Goal: Register for event/course: Sign up to attend an event or enroll in a course

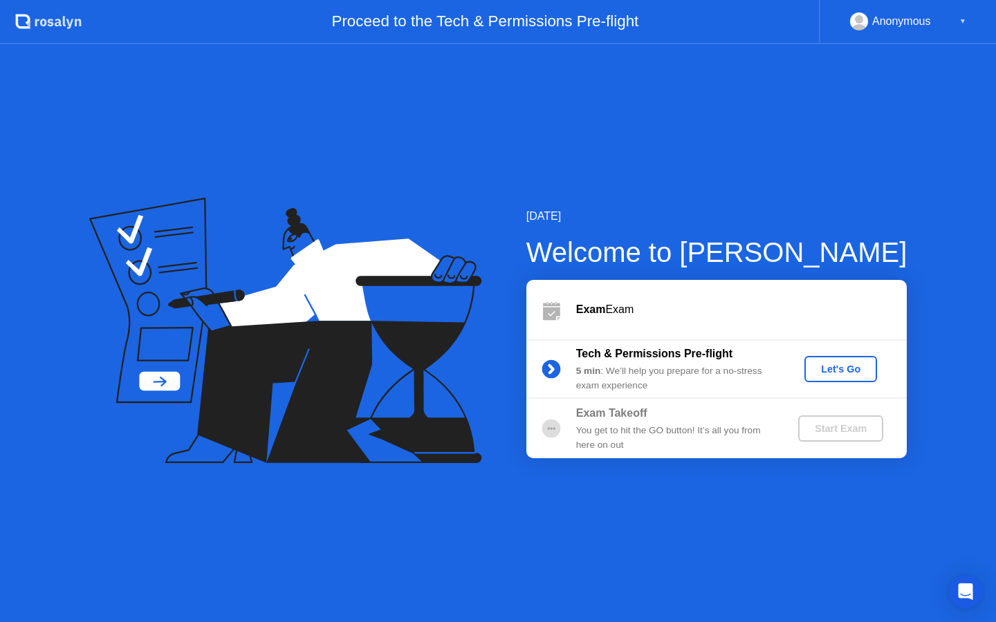
click at [851, 373] on div "Let's Go" at bounding box center [841, 369] width 62 height 11
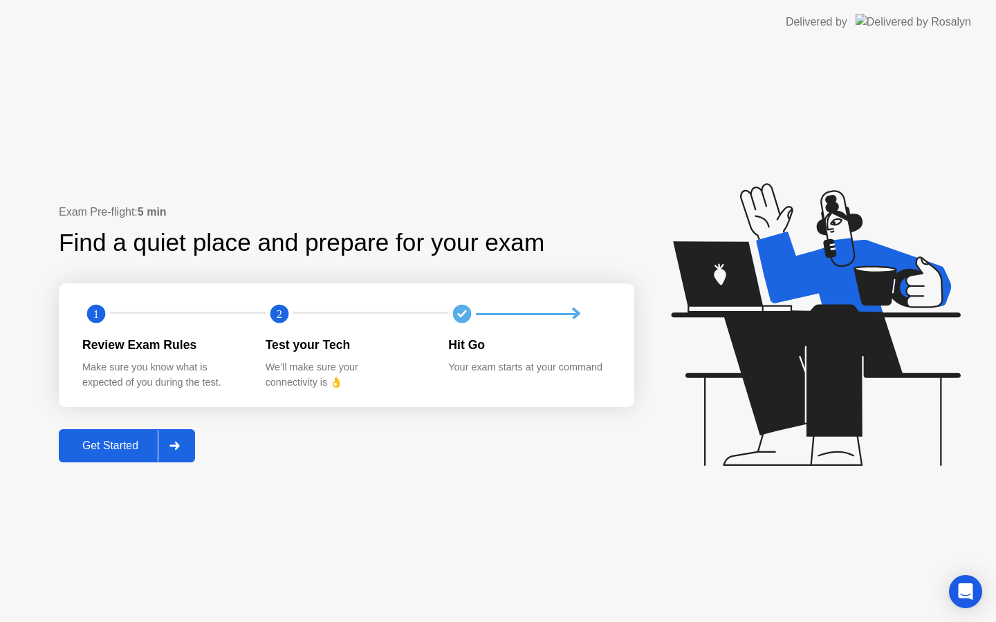
click at [120, 447] on div "Get Started" at bounding box center [110, 446] width 95 height 12
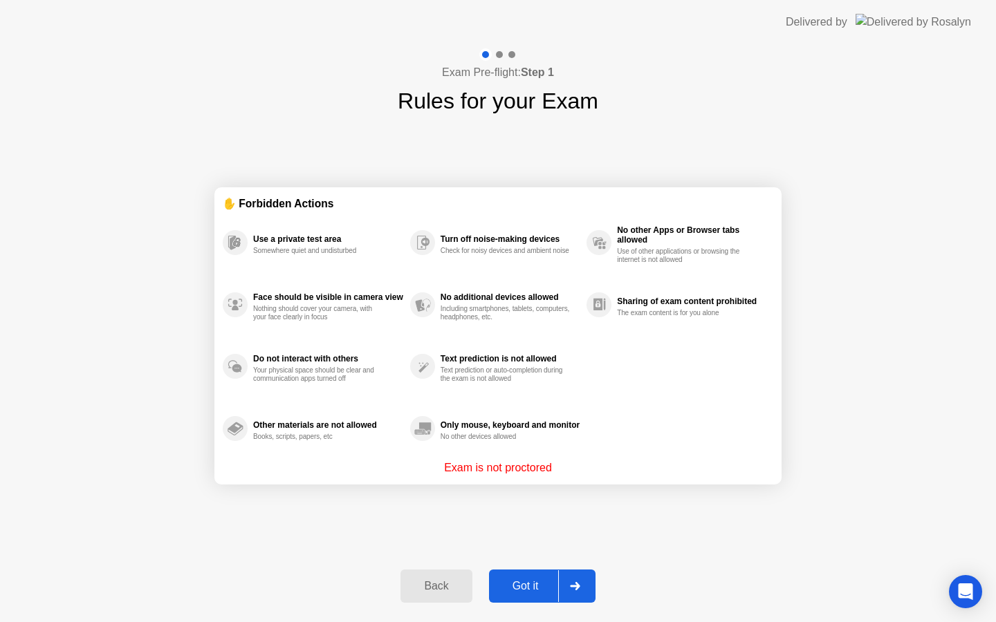
click at [529, 585] on div "Got it" at bounding box center [525, 586] width 65 height 12
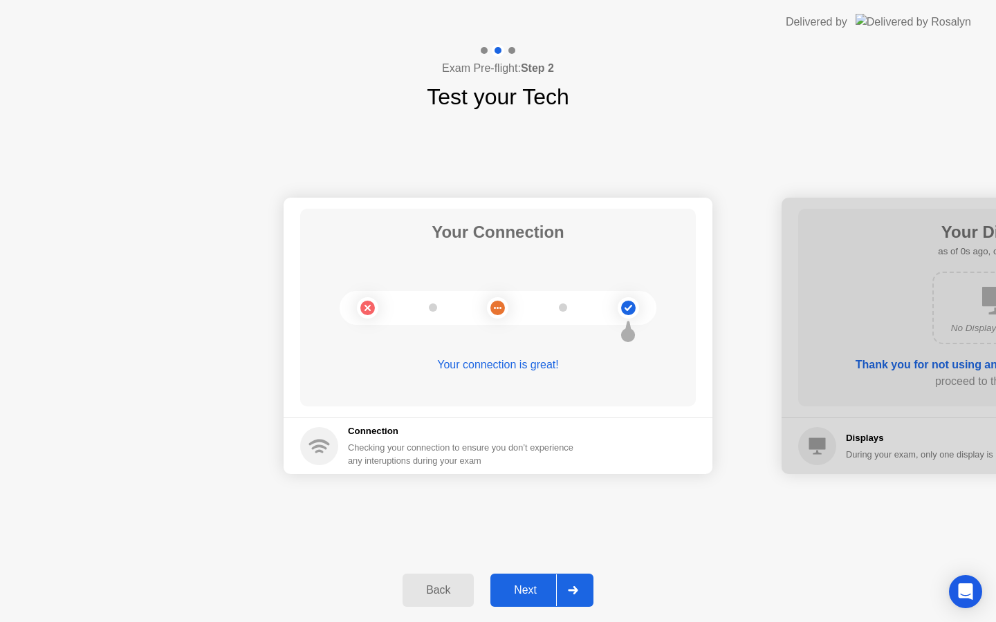
click at [534, 589] on div "Next" at bounding box center [525, 590] width 62 height 12
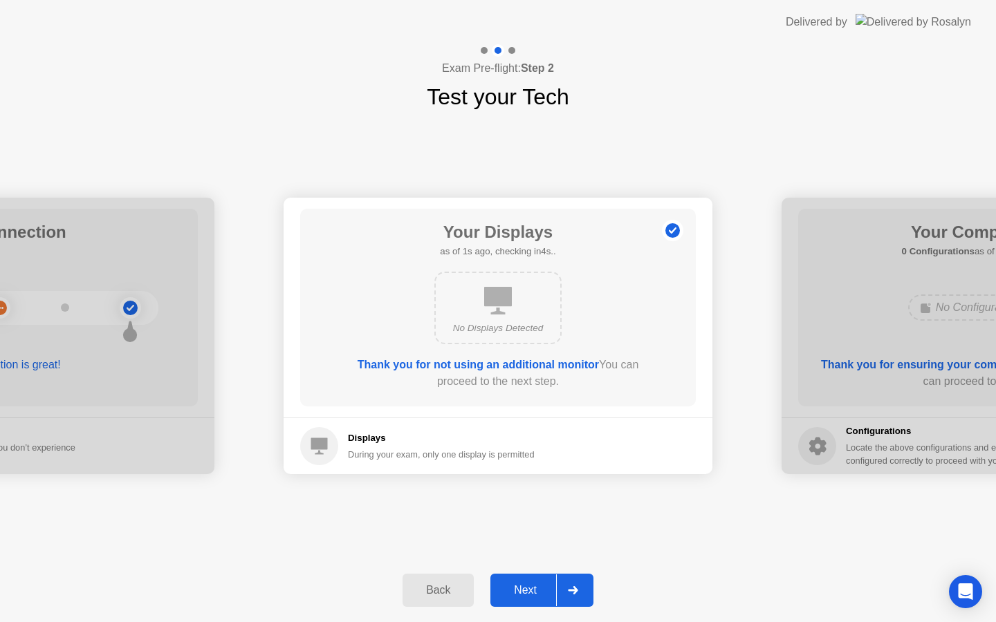
click at [534, 589] on div "Next" at bounding box center [525, 590] width 62 height 12
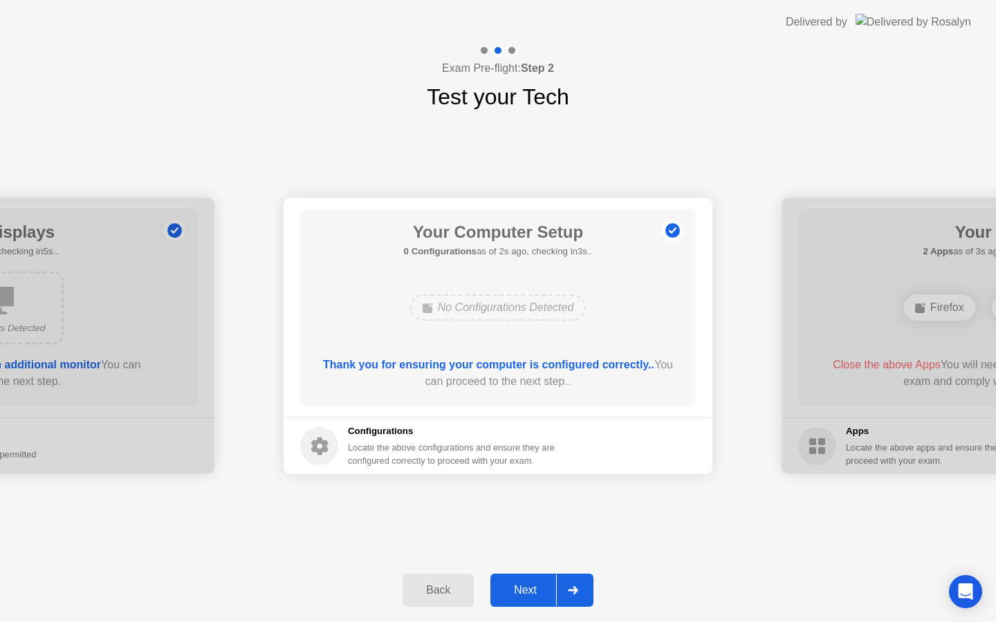
click at [534, 589] on div "Next" at bounding box center [525, 590] width 62 height 12
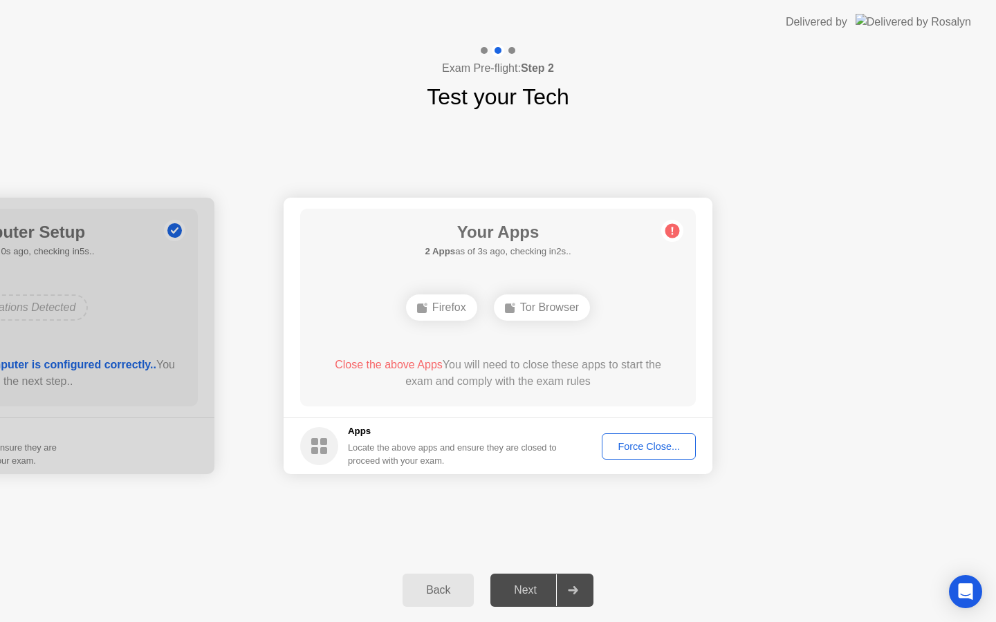
click at [627, 443] on div "Force Close..." at bounding box center [648, 446] width 84 height 11
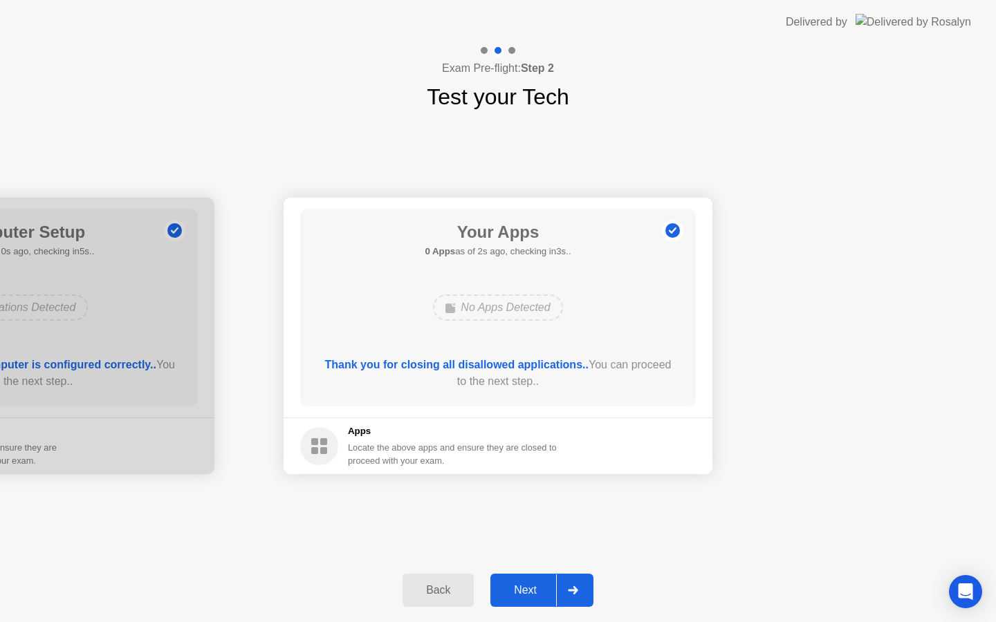
click at [525, 587] on div "Next" at bounding box center [525, 590] width 62 height 12
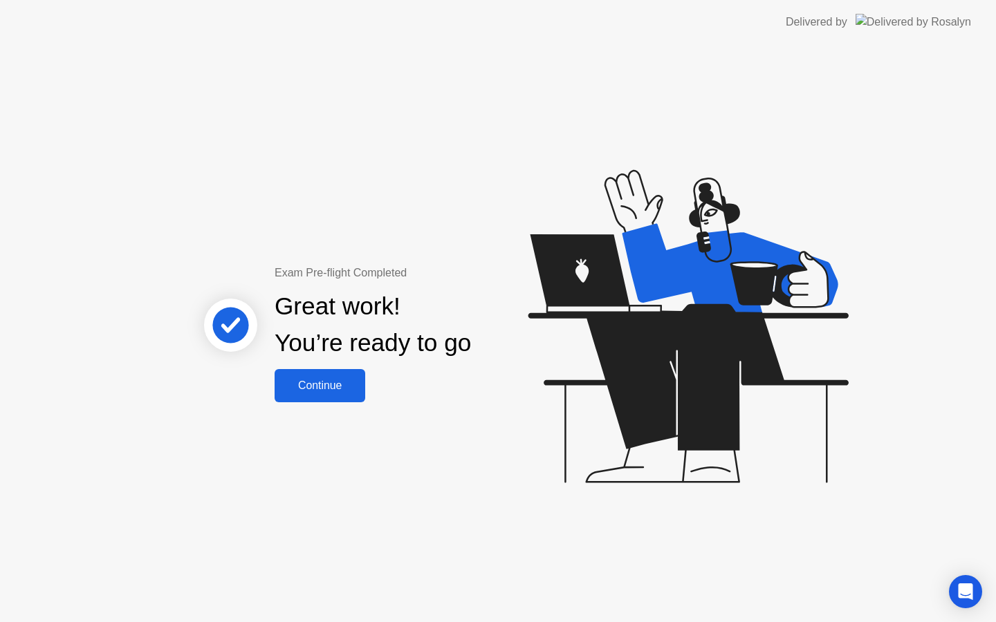
click at [341, 387] on div "Continue" at bounding box center [320, 386] width 82 height 12
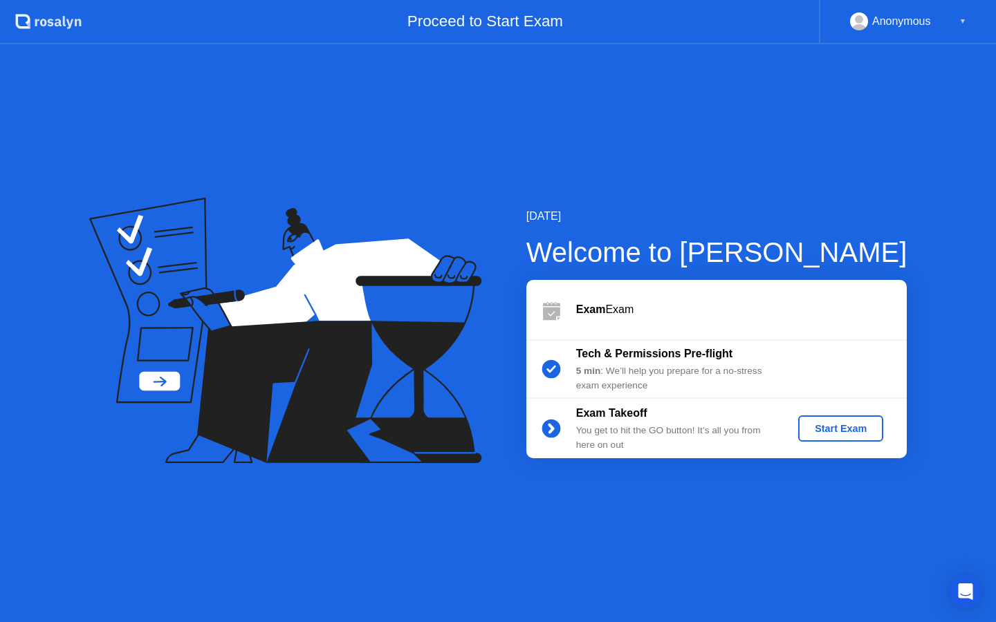
click at [841, 430] on div "Start Exam" at bounding box center [841, 428] width 74 height 11
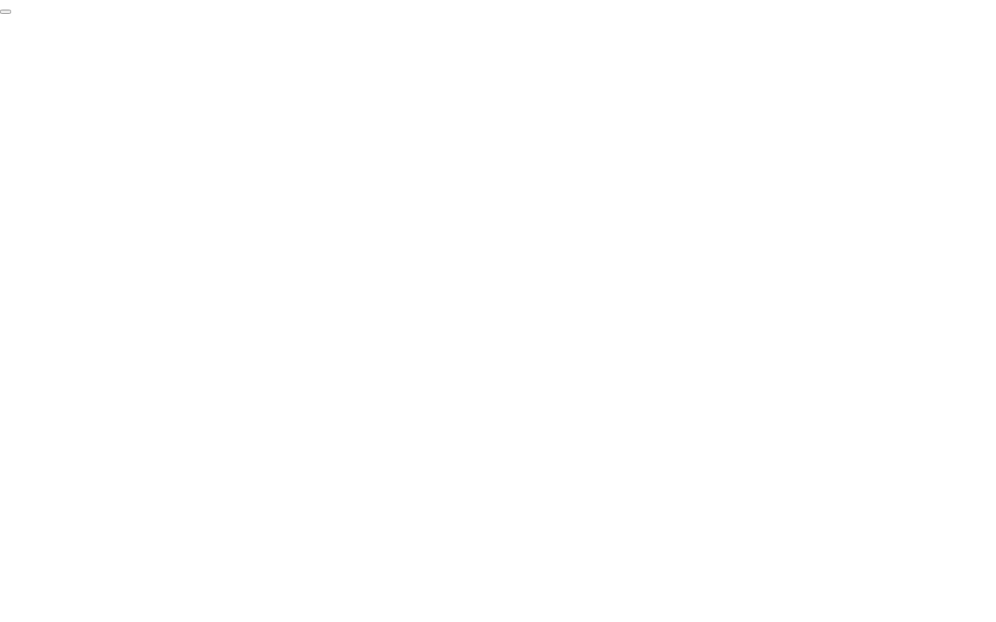
click div "End Proctoring Session"
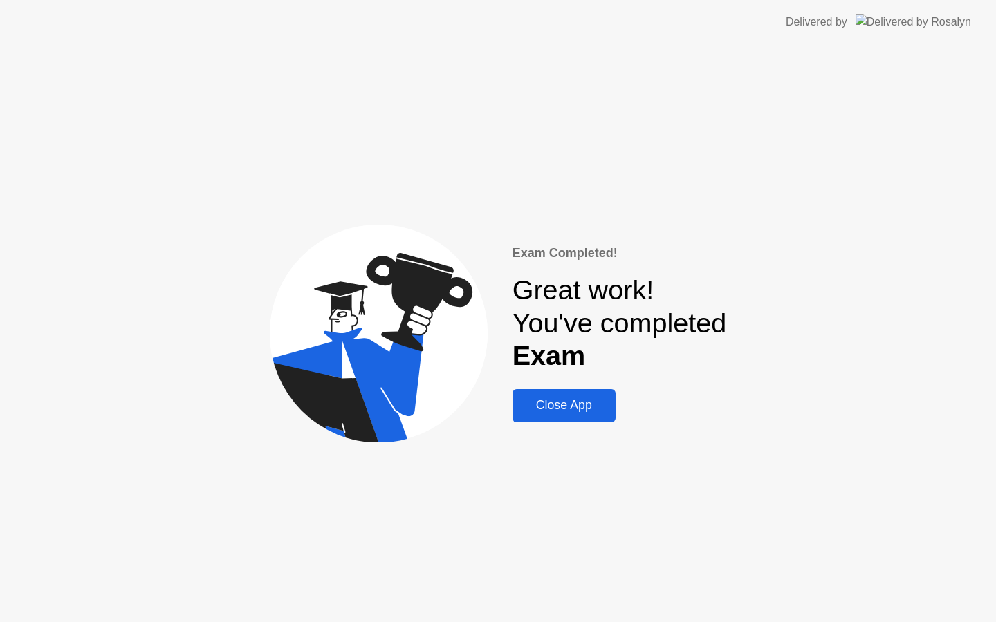
click at [571, 405] on div "Close App" at bounding box center [564, 405] width 95 height 15
